Goal: Information Seeking & Learning: Learn about a topic

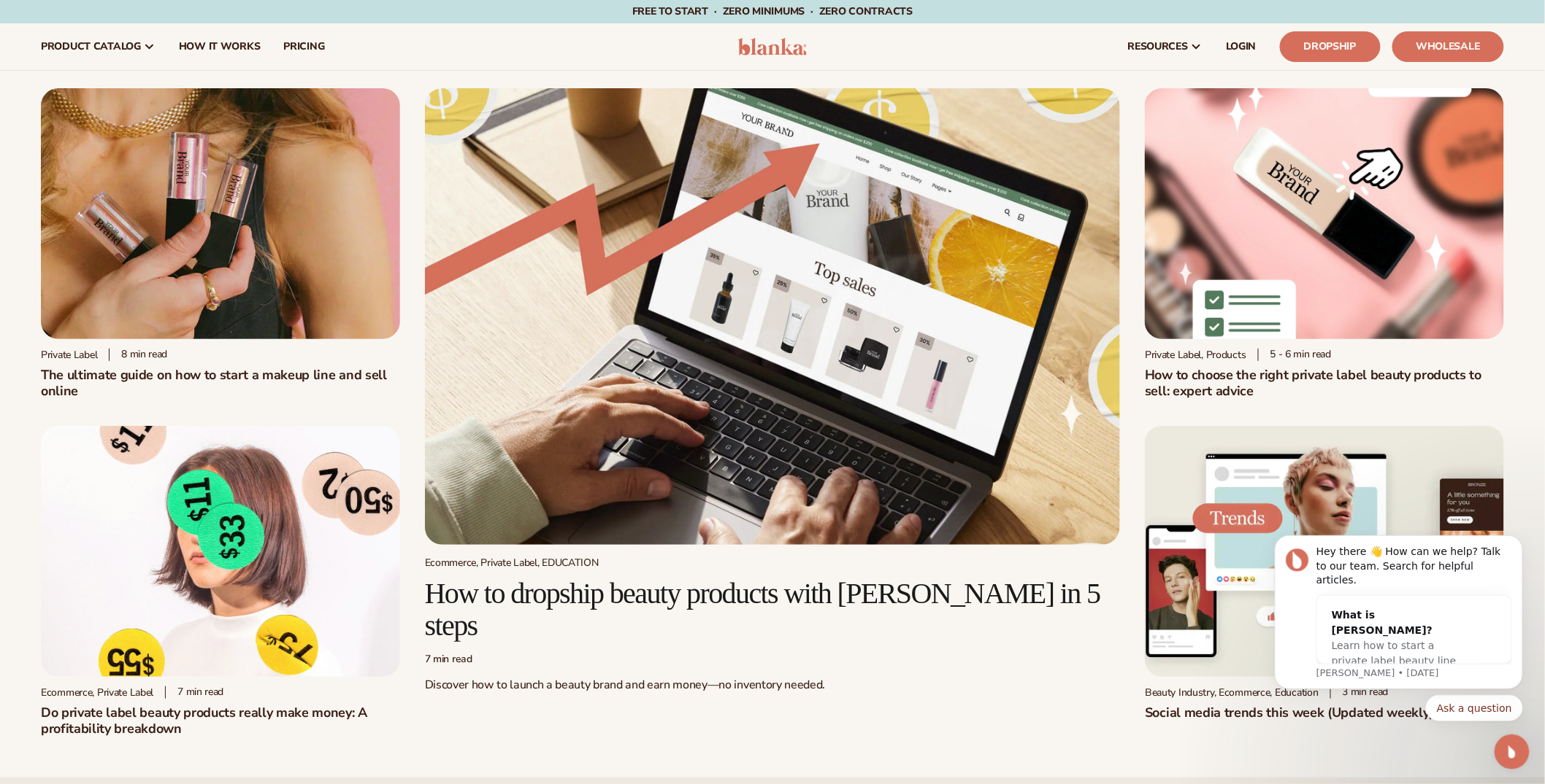
click at [877, 677] on p "Discover how to launch a beauty brand and earn money—no inventory needed." at bounding box center [772, 685] width 695 height 16
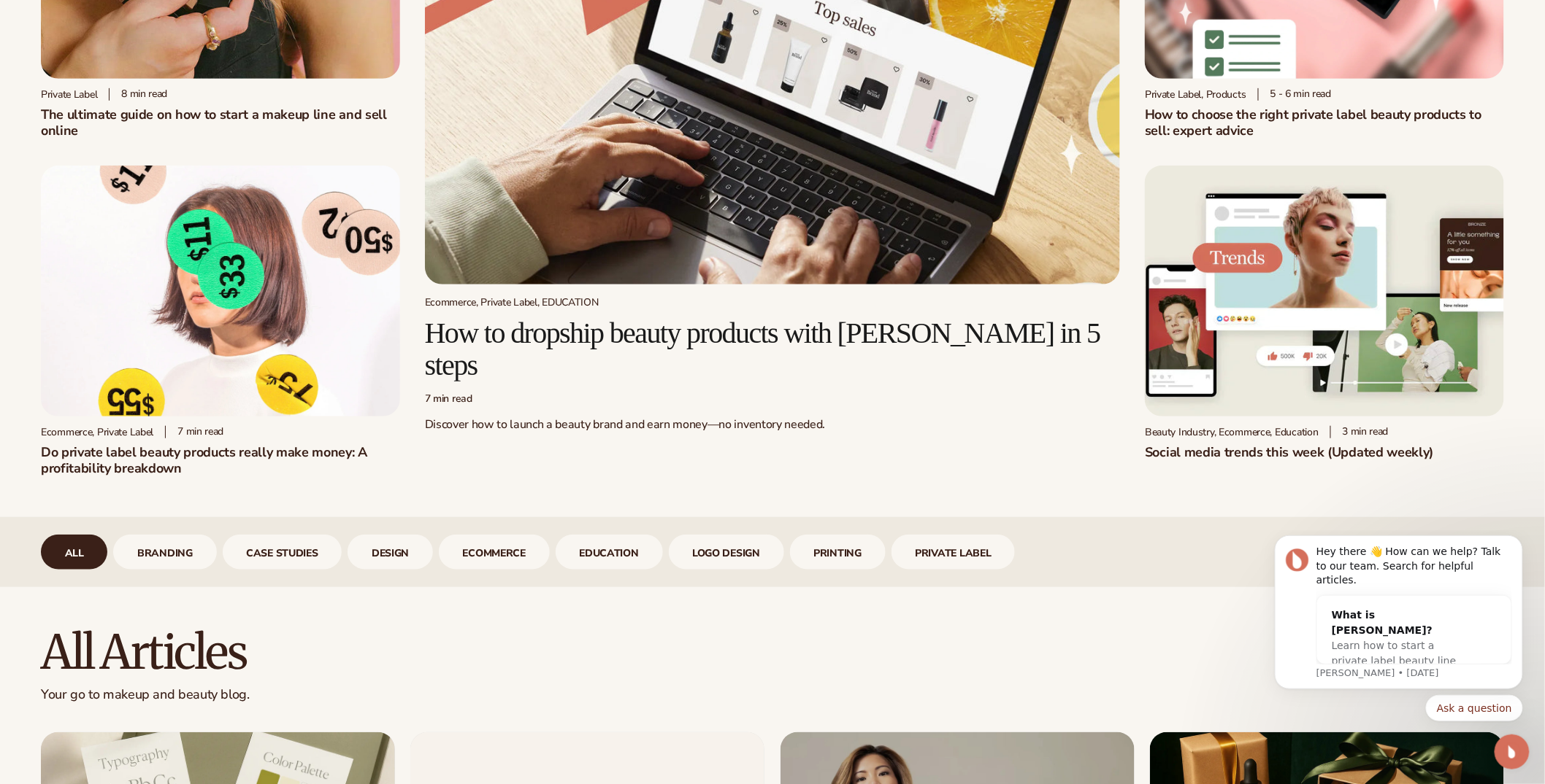
scroll to position [462, 0]
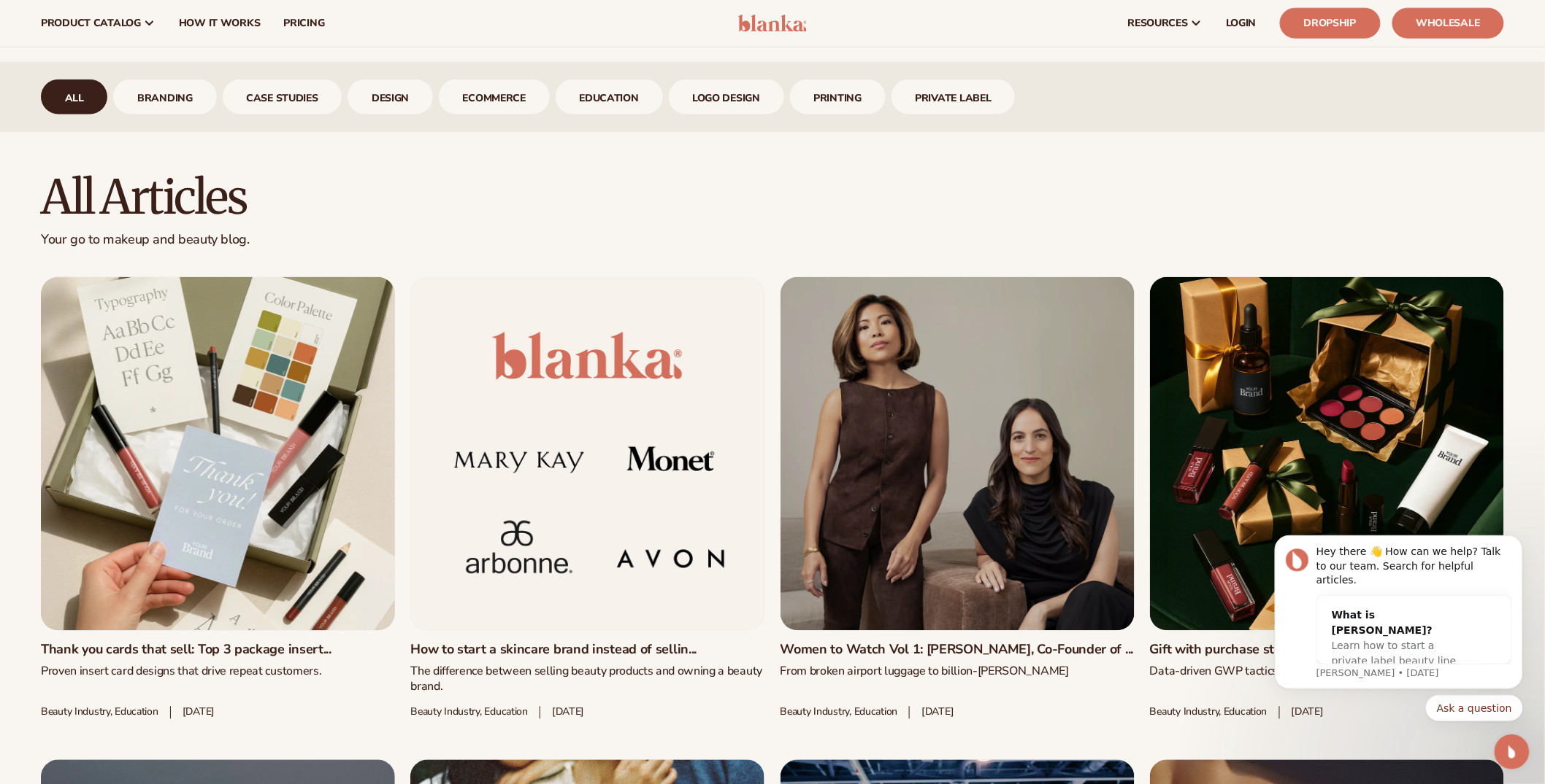
scroll to position [595, 0]
